Goal: Find specific page/section: Find specific page/section

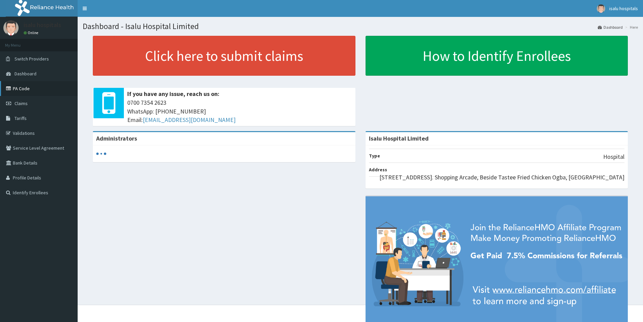
click at [20, 86] on link "PA Code" at bounding box center [39, 88] width 78 height 15
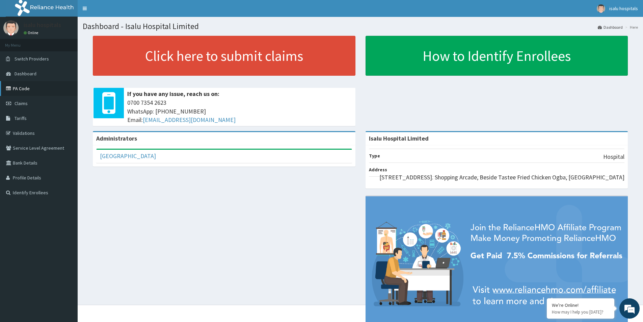
click at [26, 89] on link "PA Code" at bounding box center [39, 88] width 78 height 15
